Goal: Task Accomplishment & Management: Complete application form

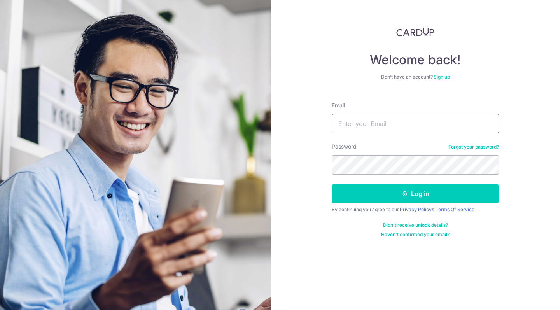
type input "[EMAIL_ADDRESS][DOMAIN_NAME]"
click at [416, 194] on button "Log in" at bounding box center [415, 193] width 167 height 19
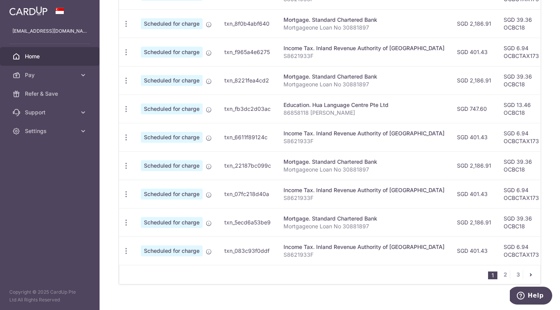
scroll to position [166, 0]
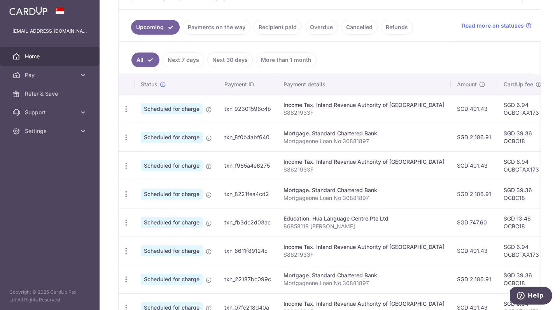
click at [223, 30] on link "Payments on the way" at bounding box center [217, 27] width 68 height 15
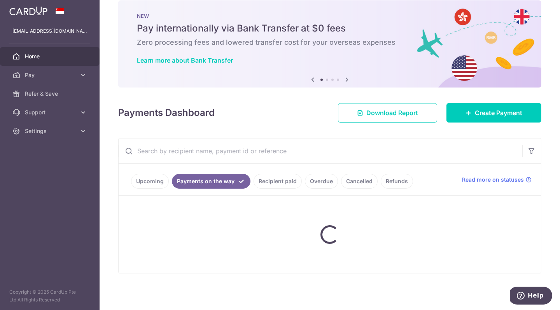
scroll to position [12, 0]
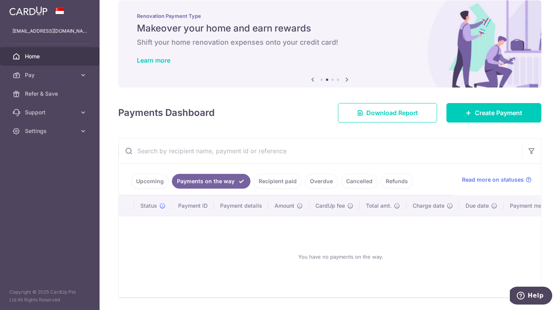
click at [147, 181] on link "Upcoming" at bounding box center [150, 181] width 38 height 15
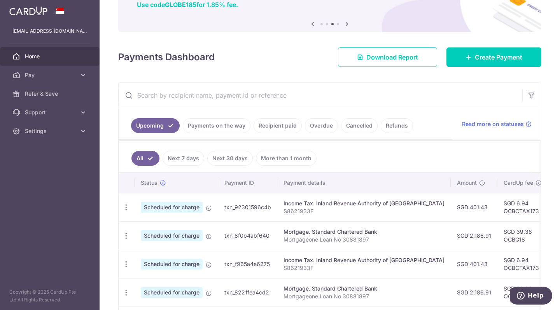
scroll to position [0, 0]
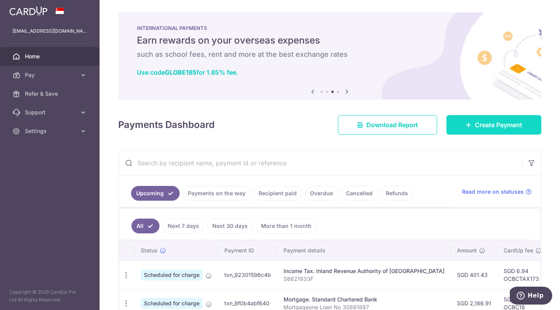
click at [466, 122] on icon at bounding box center [469, 125] width 6 height 6
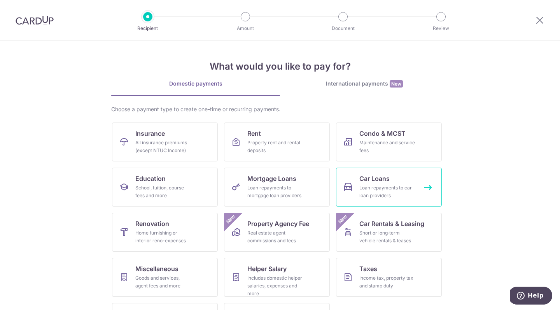
click at [368, 189] on div "Loan repayments to car loan providers" at bounding box center [388, 192] width 56 height 16
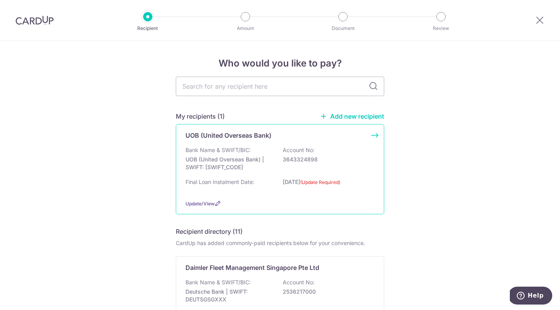
click at [376, 136] on div "UOB (United Overseas Bank) Bank Name & SWIFT/BIC: UOB (United Overseas Bank) | …" at bounding box center [280, 169] width 209 height 90
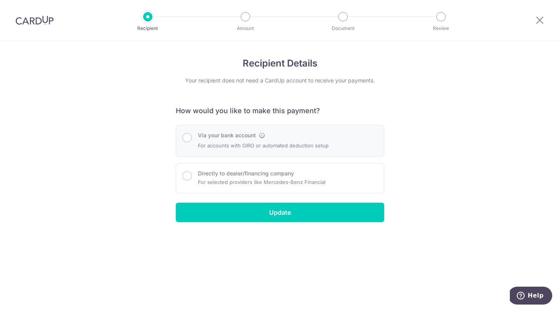
click at [304, 144] on p "For accounts with GIRO or automated deduction setup" at bounding box center [263, 145] width 131 height 9
click at [189, 139] on input "Via your bank account" at bounding box center [187, 137] width 9 height 9
radio input "true"
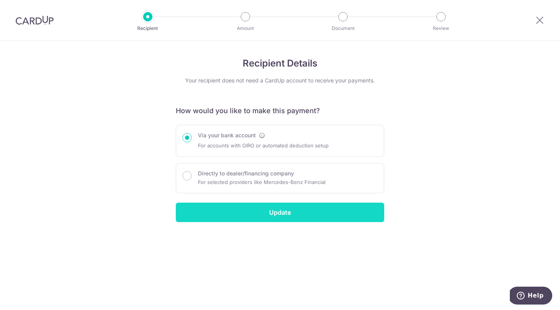
click at [246, 218] on input "Update" at bounding box center [280, 212] width 209 height 19
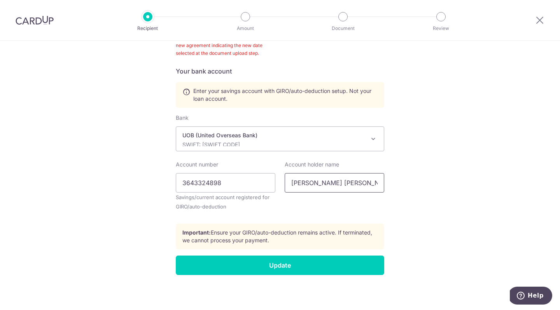
scroll to position [319, 0]
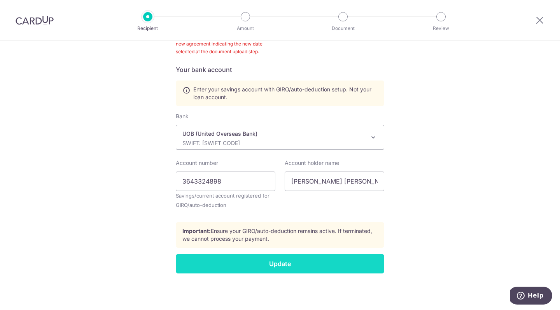
click at [295, 266] on input "Update" at bounding box center [280, 263] width 209 height 19
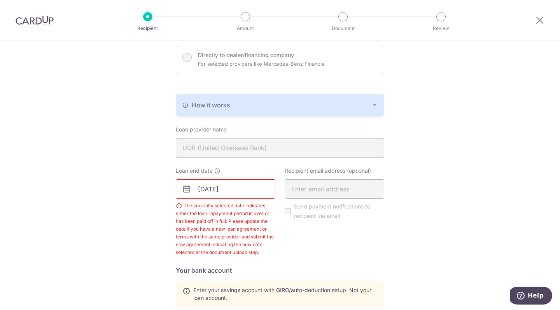
scroll to position [46, 0]
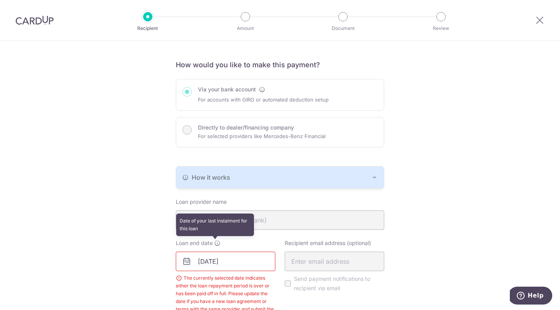
click at [216, 245] on icon at bounding box center [217, 243] width 6 height 6
click at [215, 244] on icon at bounding box center [217, 243] width 6 height 6
click at [233, 264] on input "[DATE]" at bounding box center [226, 261] width 100 height 19
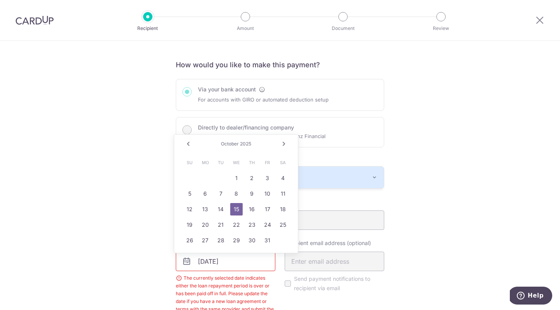
click at [283, 141] on link "Next" at bounding box center [283, 143] width 9 height 9
click at [283, 144] on link "Next" at bounding box center [283, 143] width 9 height 9
click at [283, 143] on link "Next" at bounding box center [283, 143] width 9 height 9
click at [249, 143] on span "2026" at bounding box center [246, 144] width 12 height 6
click at [243, 144] on span "2026" at bounding box center [246, 144] width 12 height 6
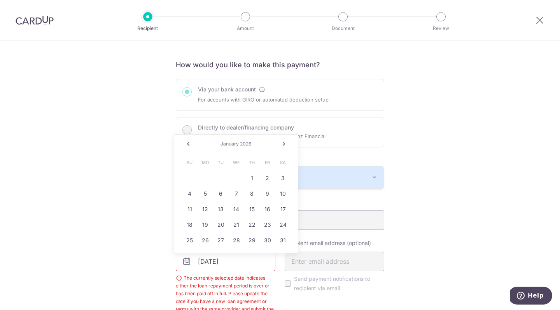
click at [230, 263] on input "[DATE]" at bounding box center [226, 261] width 100 height 19
click at [210, 263] on input "[DATE]" at bounding box center [226, 261] width 100 height 19
click at [214, 262] on input "[DATE]" at bounding box center [226, 261] width 100 height 19
click at [189, 145] on link "Prev" at bounding box center [188, 143] width 9 height 9
click at [189, 146] on link "Prev" at bounding box center [188, 143] width 9 height 9
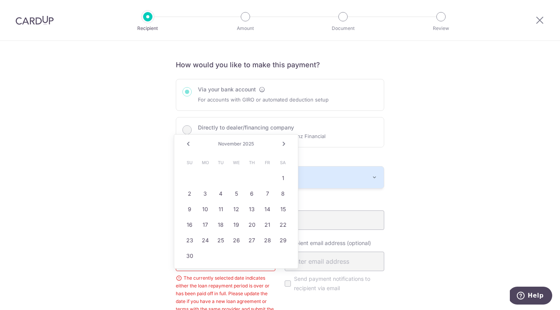
click at [337, 149] on div "Via your bank account For accounts with GIRO or automated deduction setup Direc…" at bounding box center [280, 118] width 218 height 78
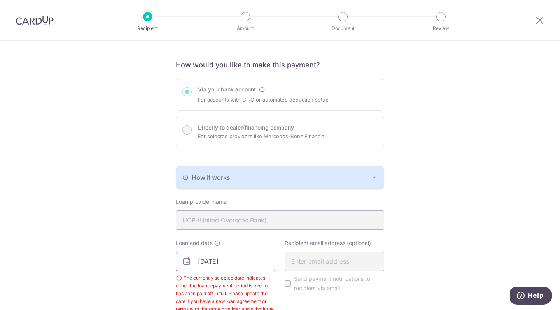
click at [232, 268] on input "[DATE]" at bounding box center [226, 261] width 100 height 19
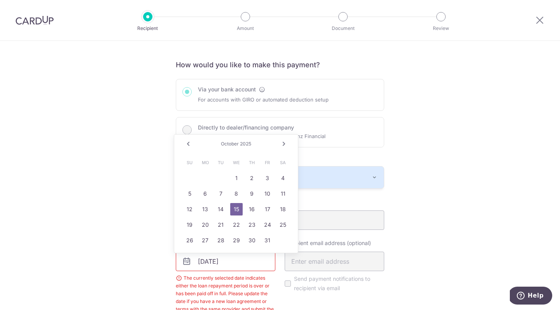
click at [245, 145] on span "2025" at bounding box center [245, 144] width 11 height 6
click at [288, 144] on link "Next" at bounding box center [283, 143] width 9 height 9
click at [287, 144] on link "Next" at bounding box center [283, 143] width 9 height 9
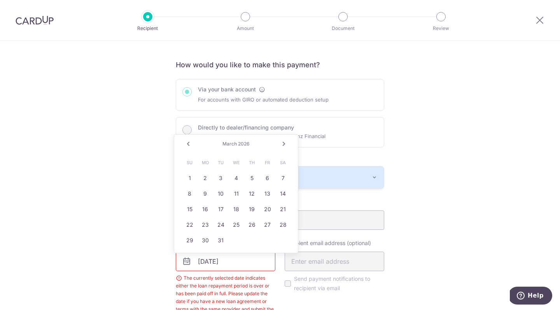
click at [287, 144] on link "Next" at bounding box center [283, 143] width 9 height 9
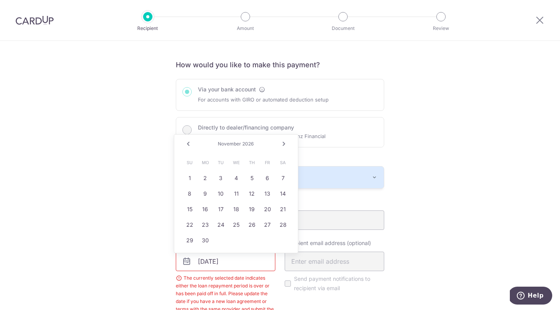
click at [287, 144] on link "Next" at bounding box center [283, 143] width 9 height 9
click at [284, 144] on link "Next" at bounding box center [283, 143] width 9 height 9
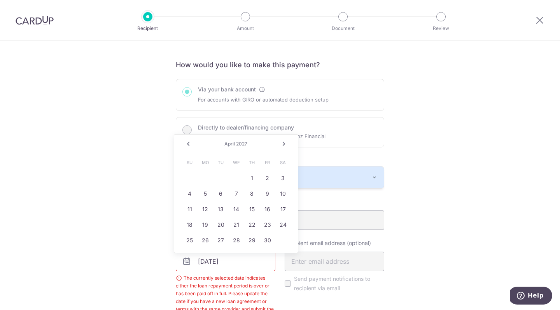
click at [284, 144] on link "Next" at bounding box center [283, 143] width 9 height 9
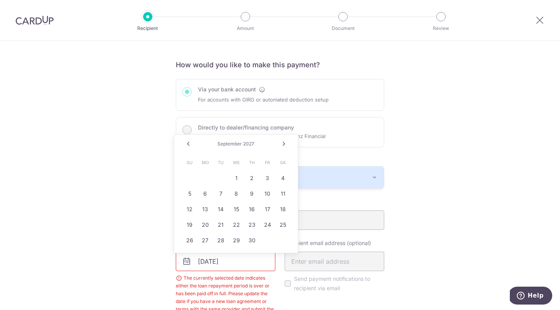
click at [284, 144] on link "Next" at bounding box center [283, 143] width 9 height 9
click at [204, 228] on link "22" at bounding box center [205, 225] width 12 height 12
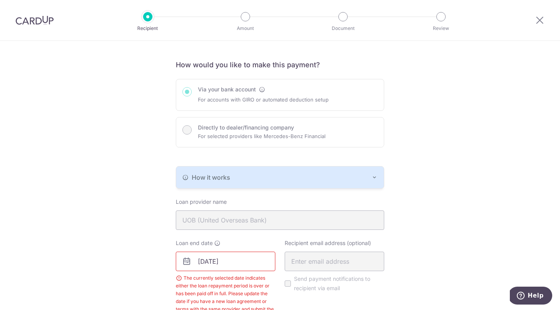
click at [418, 238] on div "Recipient Details Your recipient does not need a CardUp account to receive your…" at bounding box center [280, 289] width 560 height 588
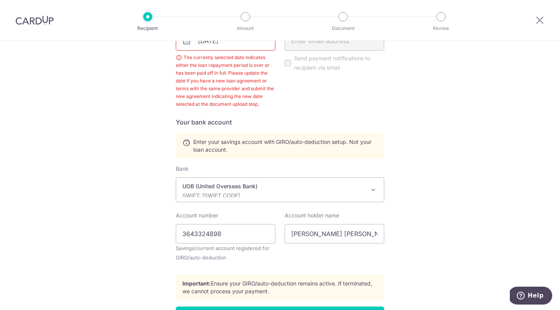
scroll to position [239, 0]
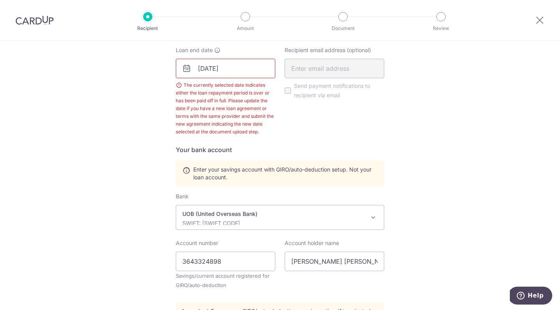
click at [239, 70] on input "[DATE]" at bounding box center [226, 68] width 100 height 19
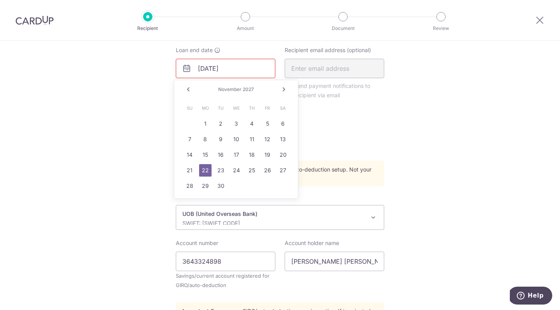
click at [189, 89] on link "Prev" at bounding box center [188, 89] width 9 height 9
click at [268, 170] on link "22" at bounding box center [268, 170] width 12 height 12
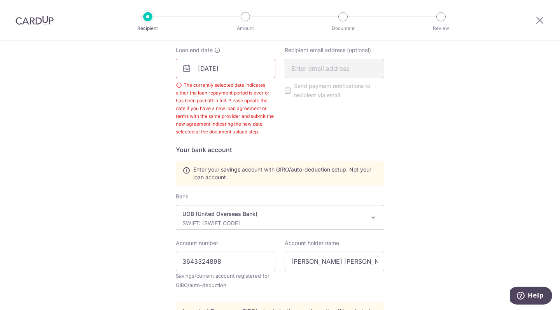
click at [281, 128] on div "Recipient email address (optional) Send payment notifications to recipient via …" at bounding box center [334, 91] width 109 height 90
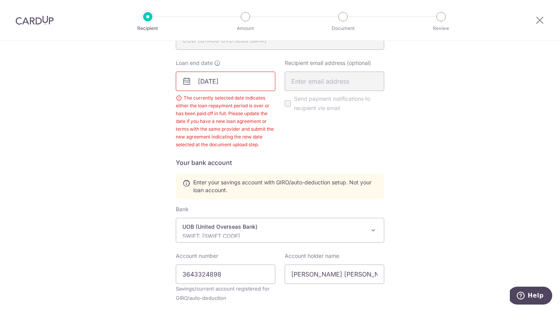
scroll to position [197, 0]
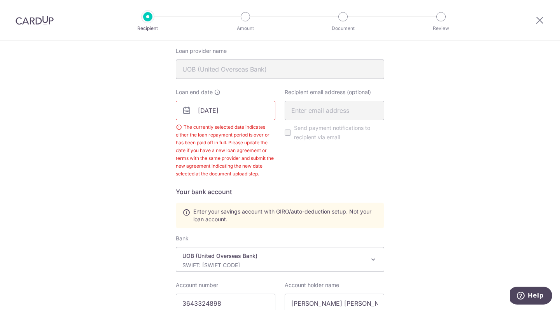
click at [232, 109] on input "[DATE]" at bounding box center [226, 110] width 100 height 19
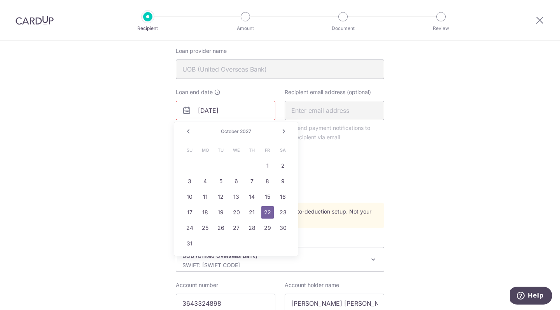
click at [333, 146] on div "Recipient email address (optional) Send payment notifications to recipient via …" at bounding box center [334, 133] width 109 height 90
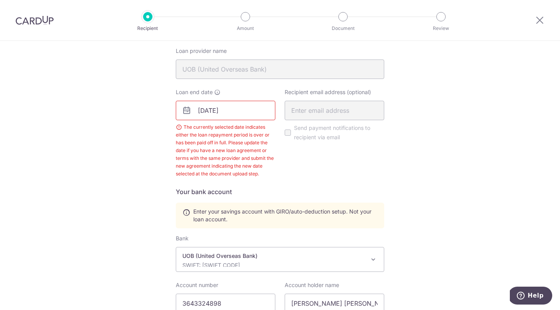
click at [242, 110] on input "[DATE]" at bounding box center [226, 110] width 100 height 19
click at [240, 113] on input "[DATE]" at bounding box center [226, 110] width 100 height 19
click at [303, 161] on div "Recipient email address (optional) Send payment notifications to recipient via …" at bounding box center [334, 133] width 109 height 90
click at [176, 128] on div "The currently selected date indicates either the loan repayment period is over …" at bounding box center [226, 150] width 100 height 54
click at [211, 90] on label "Loan end date" at bounding box center [198, 92] width 45 height 8
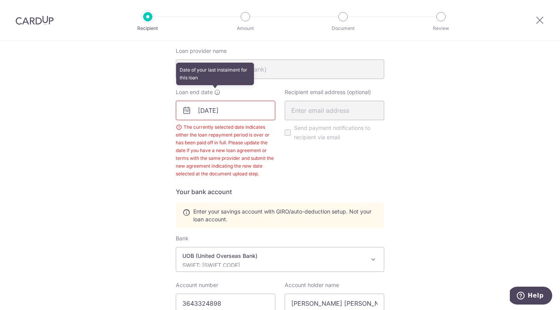
click at [214, 91] on icon at bounding box center [217, 92] width 6 height 6
click at [215, 91] on icon at bounding box center [217, 92] width 6 height 6
click at [285, 172] on div "Recipient email address (optional) Send payment notifications to recipient via …" at bounding box center [334, 133] width 109 height 90
click at [237, 163] on div "The currently selected date indicates either the loan repayment period is over …" at bounding box center [226, 150] width 100 height 54
click at [213, 114] on input "[DATE]" at bounding box center [226, 110] width 100 height 19
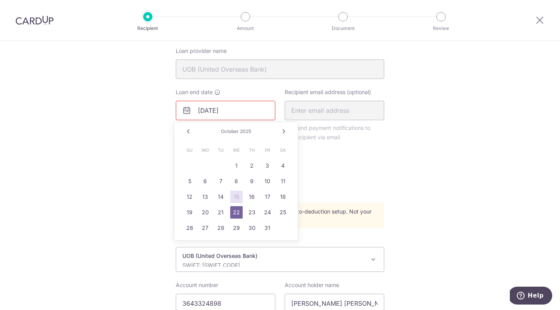
click at [213, 114] on input "[DATE]" at bounding box center [226, 110] width 100 height 19
click at [378, 166] on div "Recipient email address (optional) Send payment notifications to recipient via …" at bounding box center [334, 133] width 109 height 90
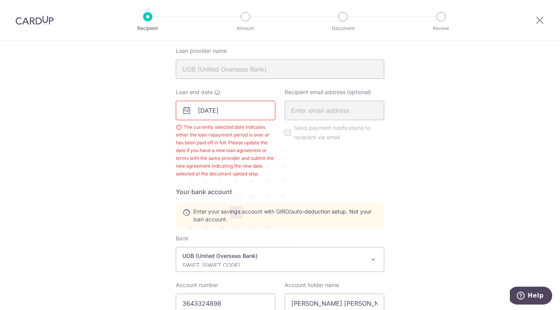
click at [224, 113] on input "[DATE]" at bounding box center [226, 110] width 100 height 19
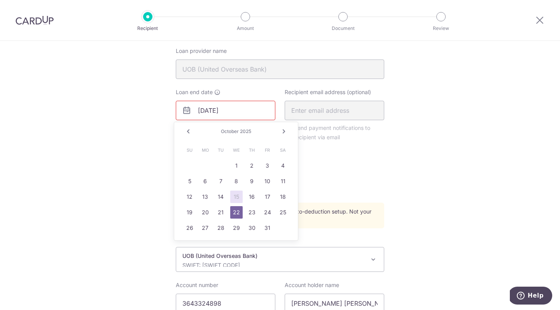
click at [282, 132] on link "Next" at bounding box center [283, 131] width 9 height 9
click at [203, 213] on link "22" at bounding box center [205, 212] width 12 height 12
type input "[DATE]"
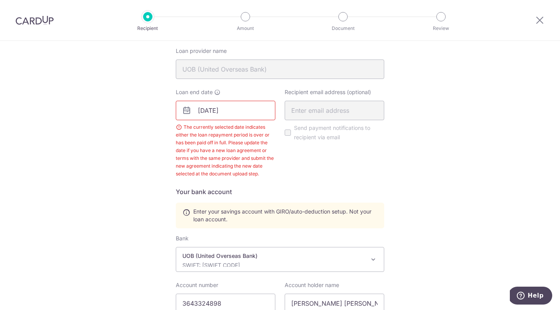
click at [286, 190] on h5 "Your bank account" at bounding box center [280, 191] width 209 height 9
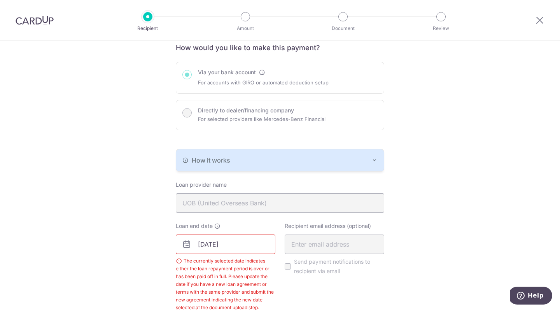
scroll to position [0, 0]
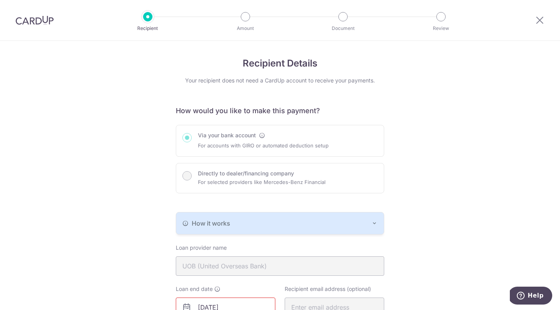
click at [332, 219] on div "How it works" at bounding box center [280, 223] width 195 height 9
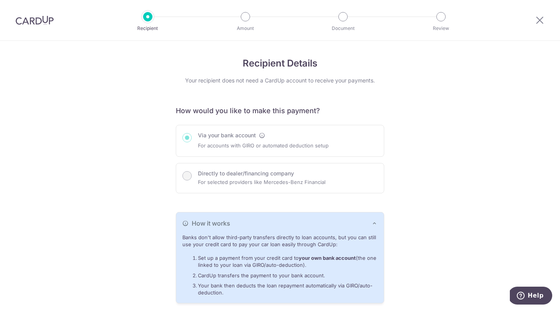
click at [240, 21] on li "Amount" at bounding box center [202, 16] width 98 height 9
click at [244, 18] on div at bounding box center [245, 16] width 9 height 9
click at [537, 18] on icon at bounding box center [539, 20] width 9 height 10
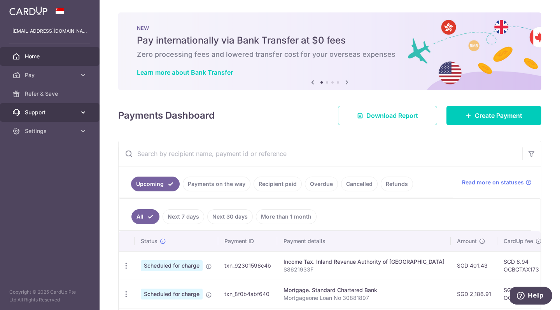
click at [63, 116] on link "Support" at bounding box center [50, 112] width 100 height 19
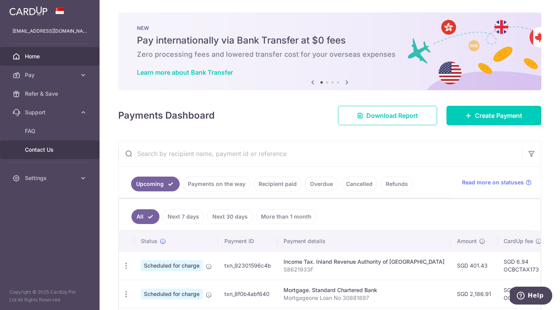
click at [60, 149] on span "Contact Us" at bounding box center [50, 150] width 51 height 8
